Goal: Transaction & Acquisition: Purchase product/service

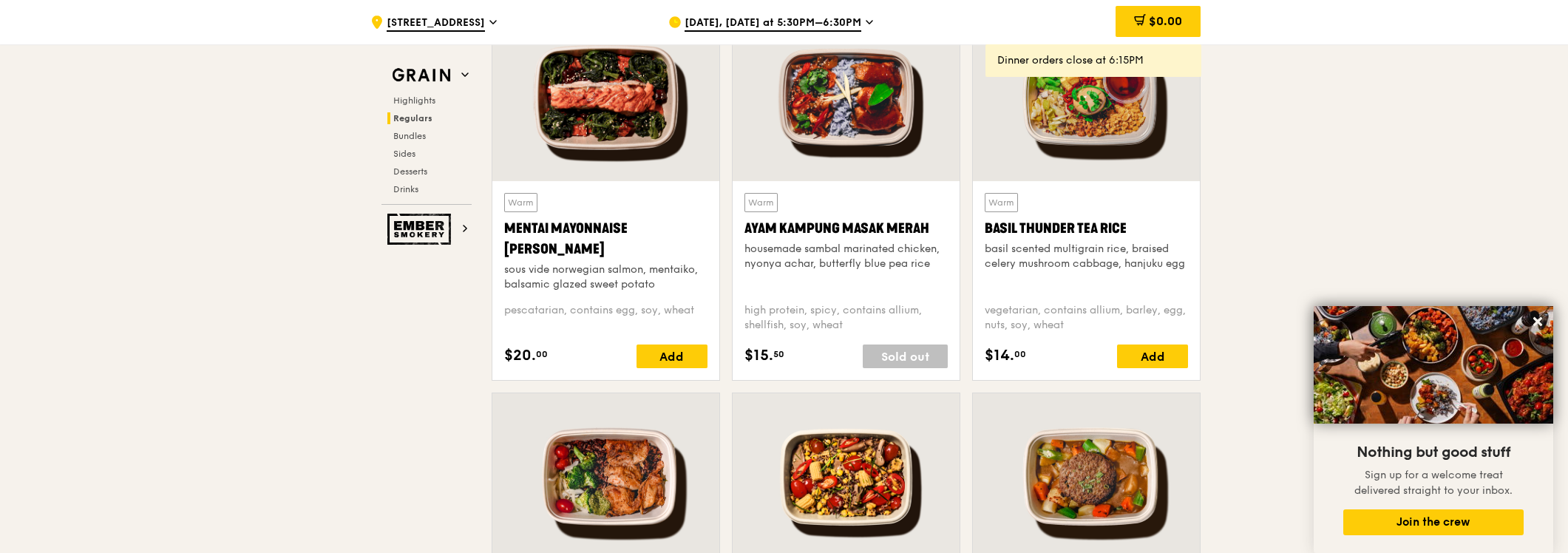
scroll to position [1643, 0]
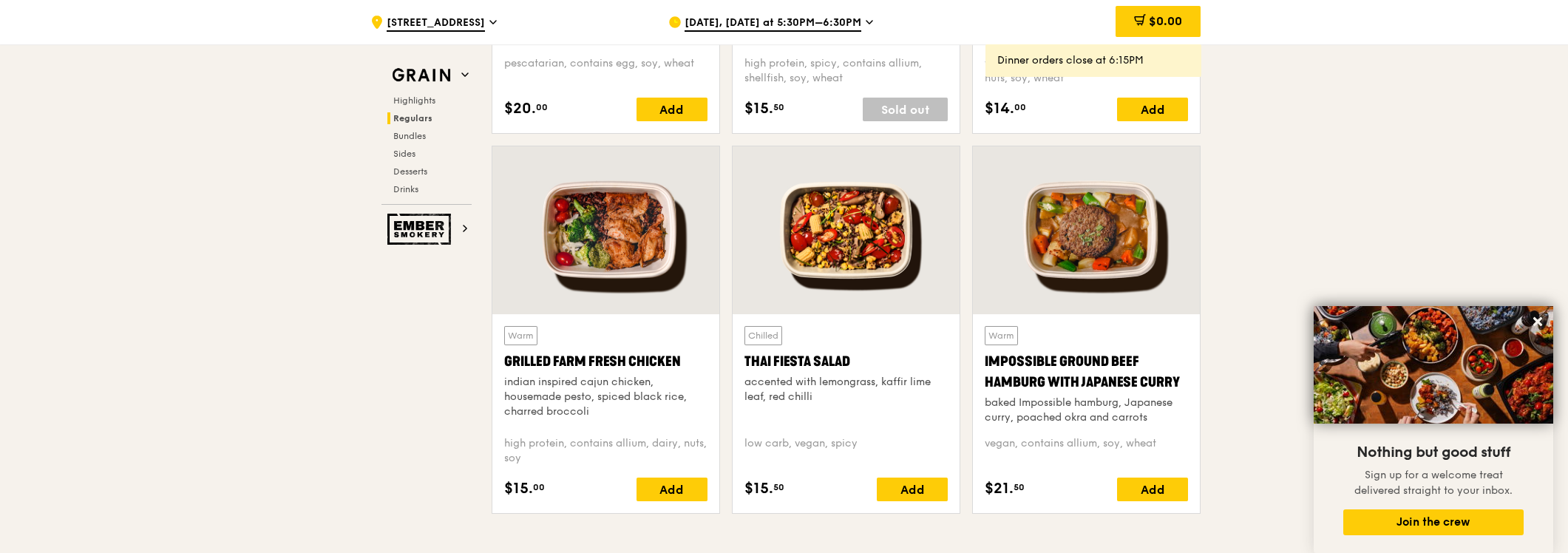
click at [666, 492] on div "Add" at bounding box center [672, 489] width 71 height 24
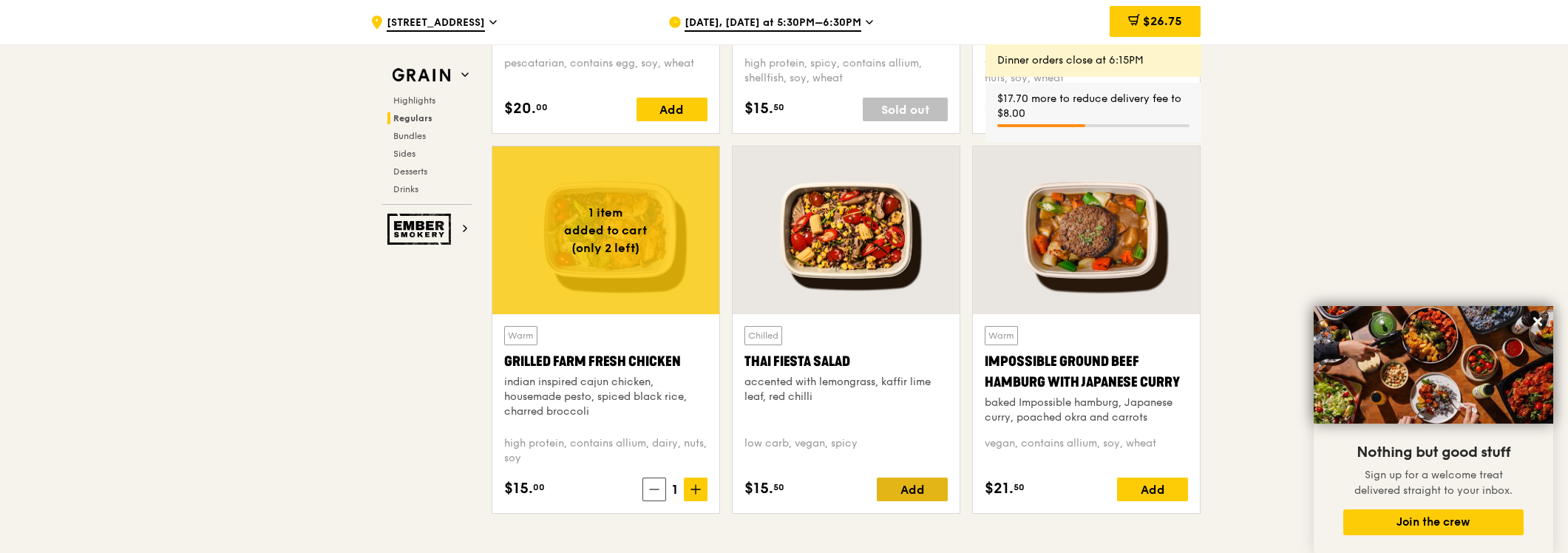
click at [938, 486] on div "Add" at bounding box center [912, 489] width 71 height 24
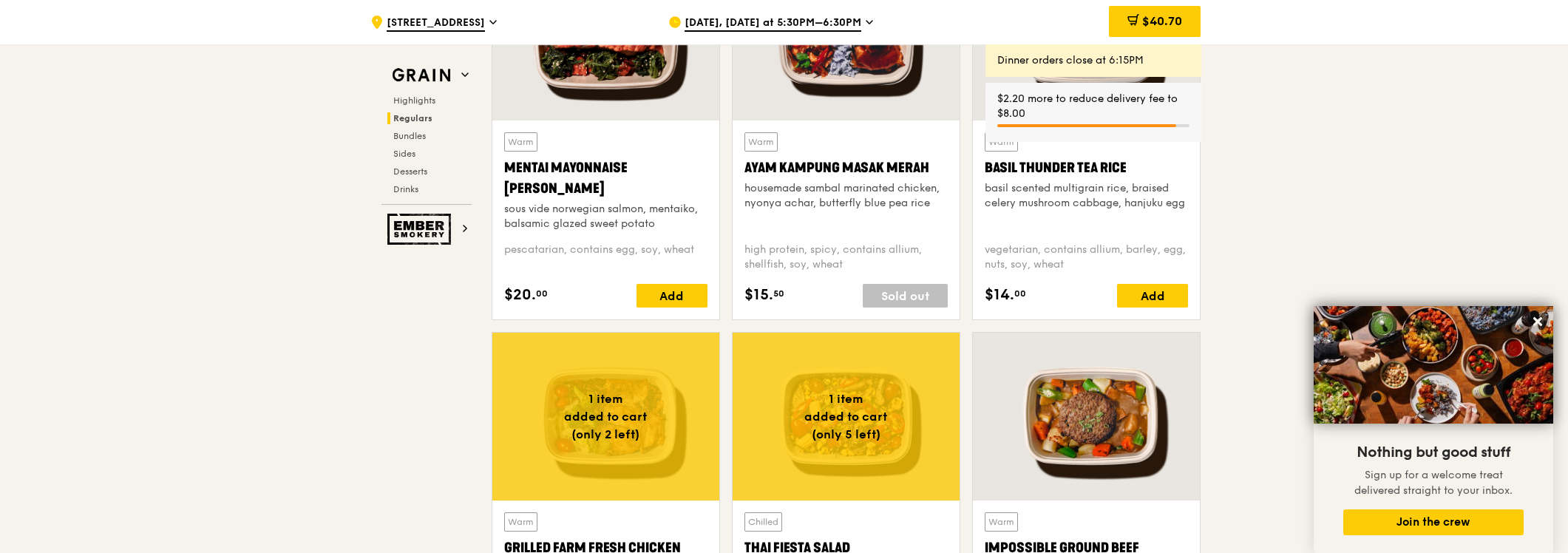
scroll to position [1313, 0]
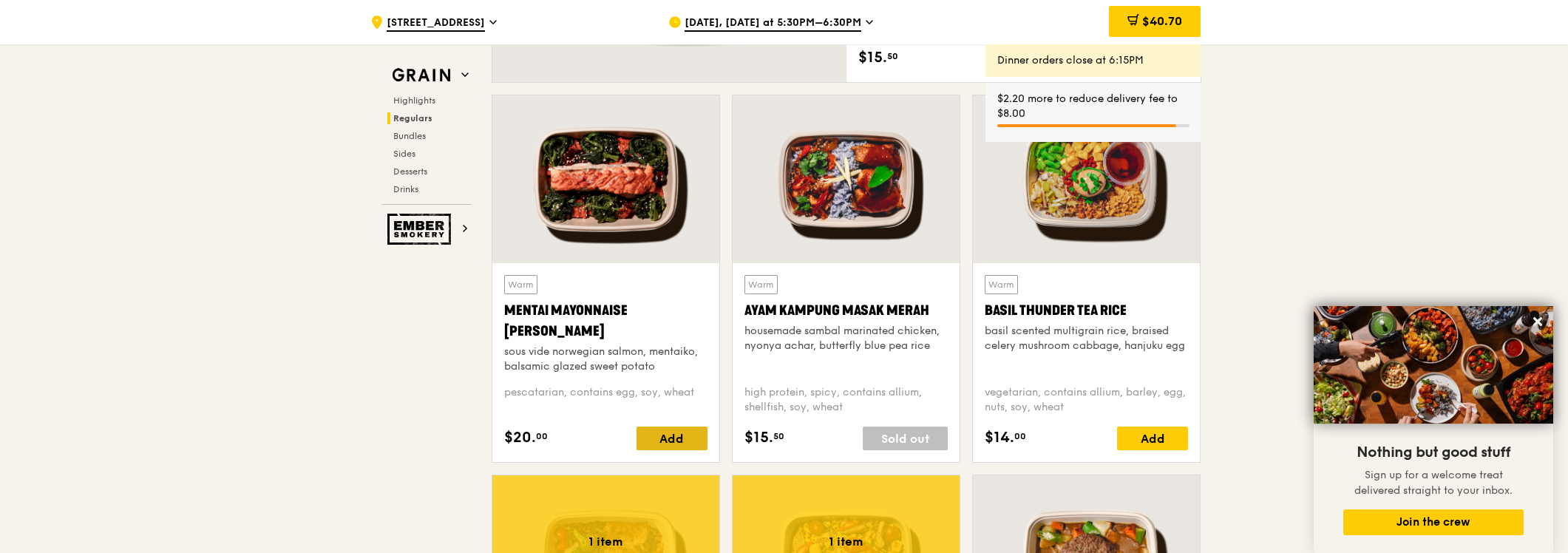
click at [679, 441] on div "Add" at bounding box center [672, 439] width 71 height 24
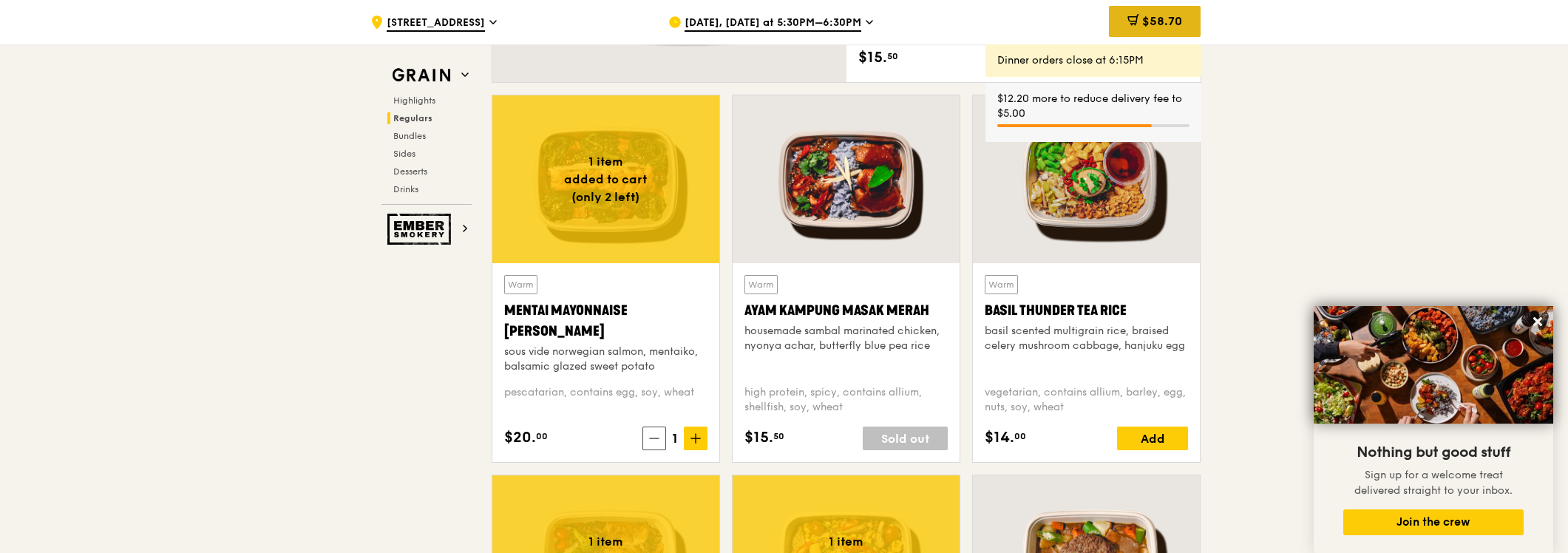
click at [1169, 27] on span "$58.70" at bounding box center [1162, 20] width 40 height 14
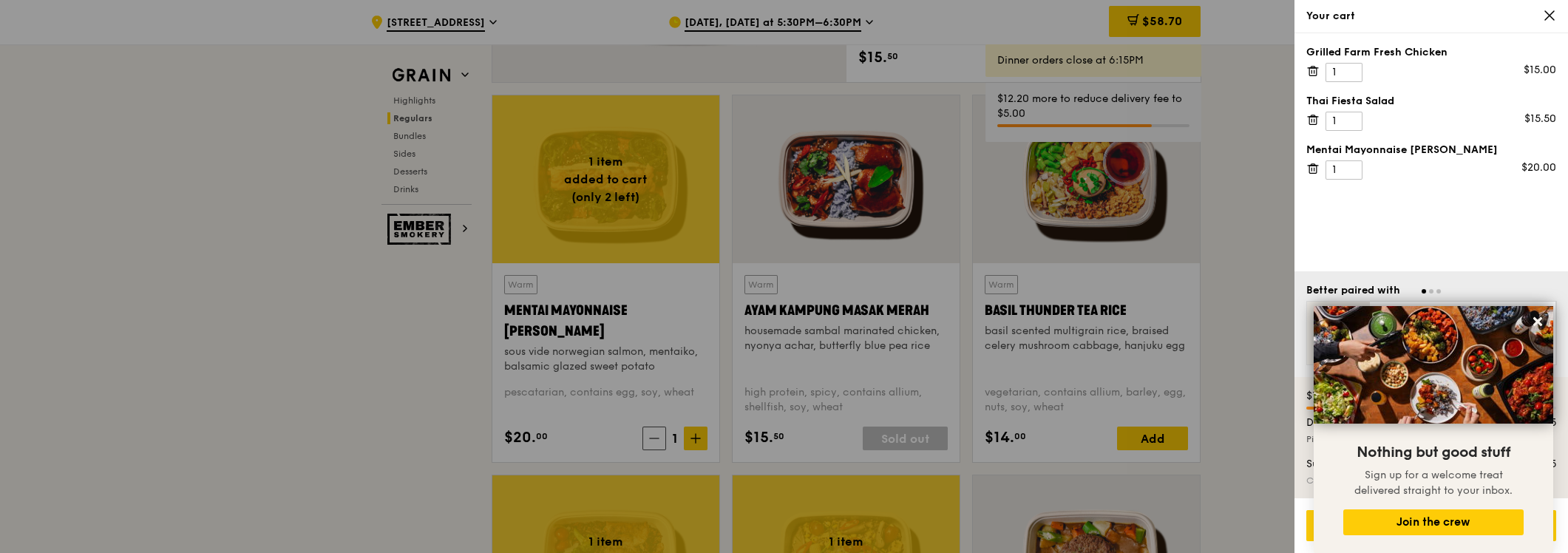
scroll to position [1643, 0]
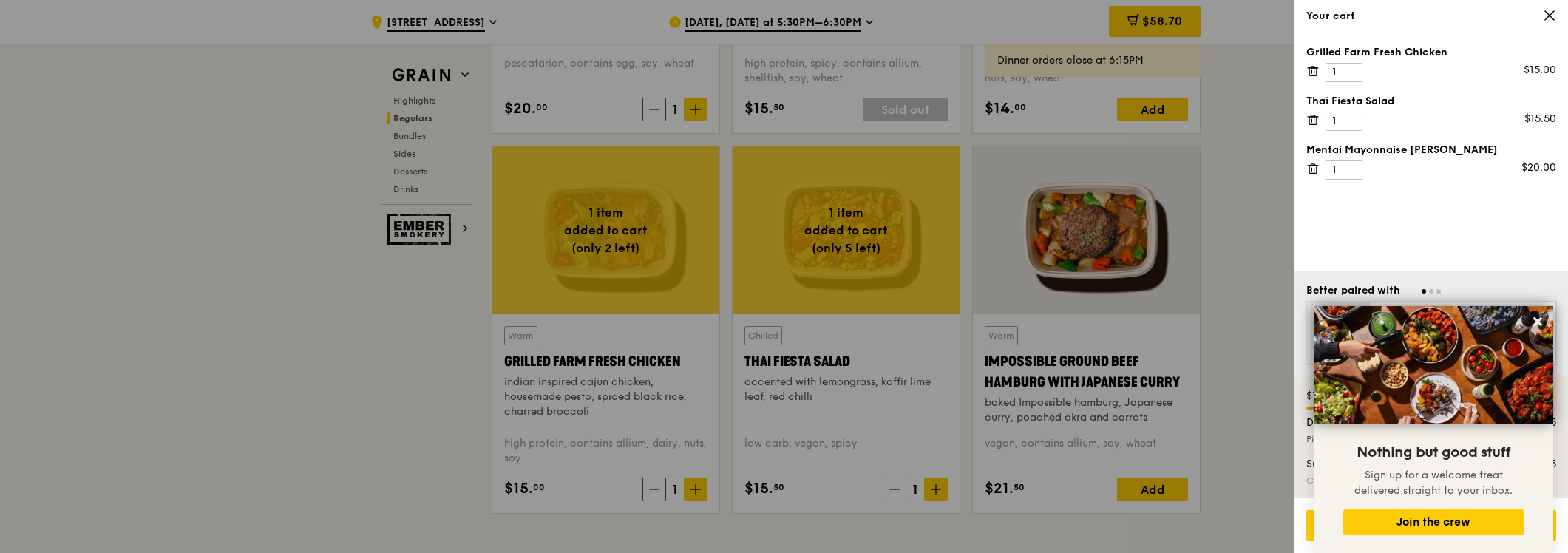
click at [1215, 365] on div at bounding box center [784, 276] width 1568 height 553
